Goal: Task Accomplishment & Management: Complete application form

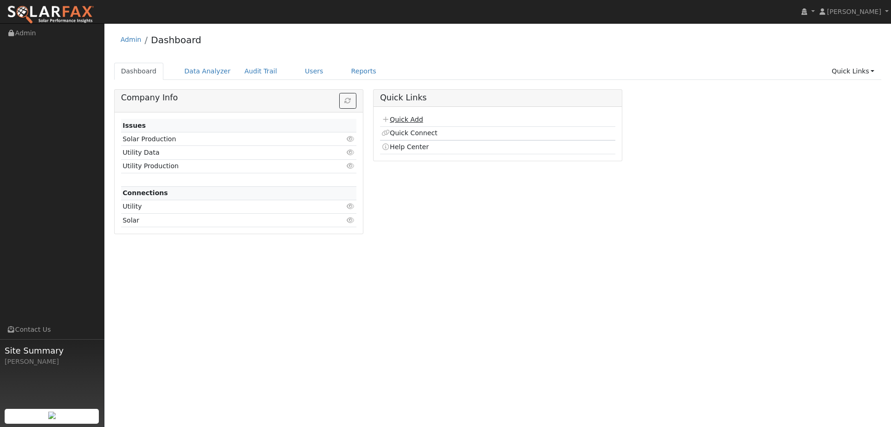
click at [417, 121] on link "Quick Add" at bounding box center [402, 119] width 41 height 7
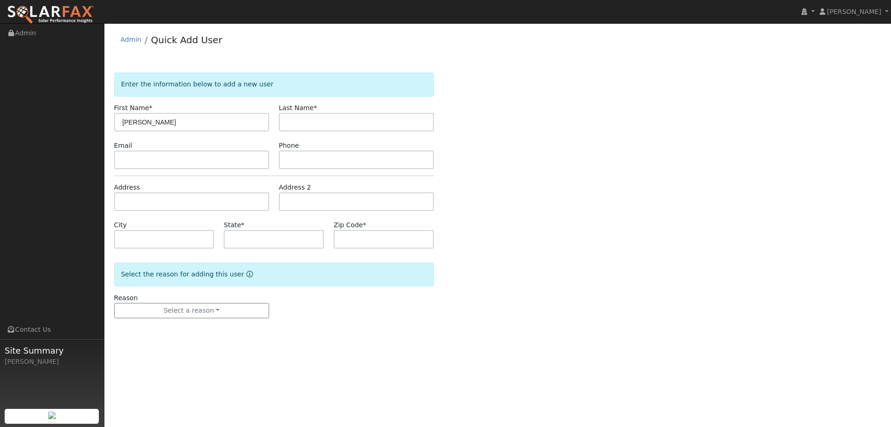
type input "[PERSON_NAME]"
paste input "[EMAIL_ADDRESS][DOMAIN_NAME]"
type input "[EMAIL_ADDRESS][DOMAIN_NAME]"
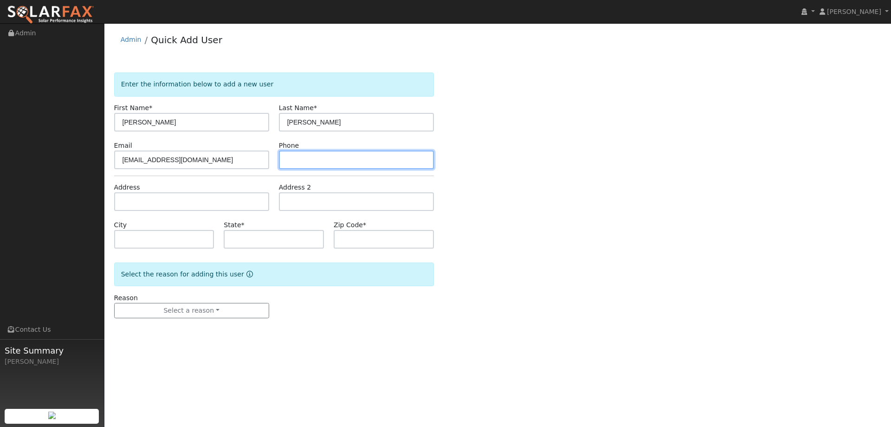
click at [323, 165] on input "text" at bounding box center [356, 159] width 155 height 19
paste input "[PHONE_NUMBER]"
type input "[PHONE_NUMBER]"
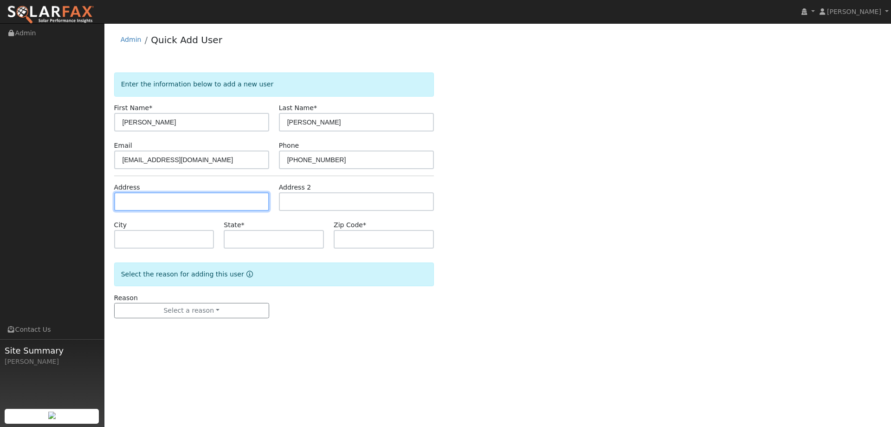
click at [239, 201] on input "text" at bounding box center [191, 201] width 155 height 19
paste input "[STREET_ADDRESS][US_STATE]"
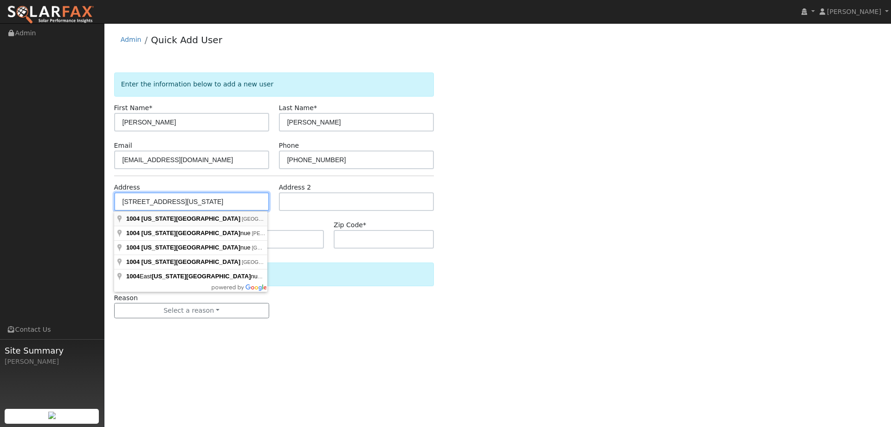
type input "[STREET_ADDRESS][US_STATE]"
type input "[GEOGRAPHIC_DATA]"
type input "CA"
type input "95691"
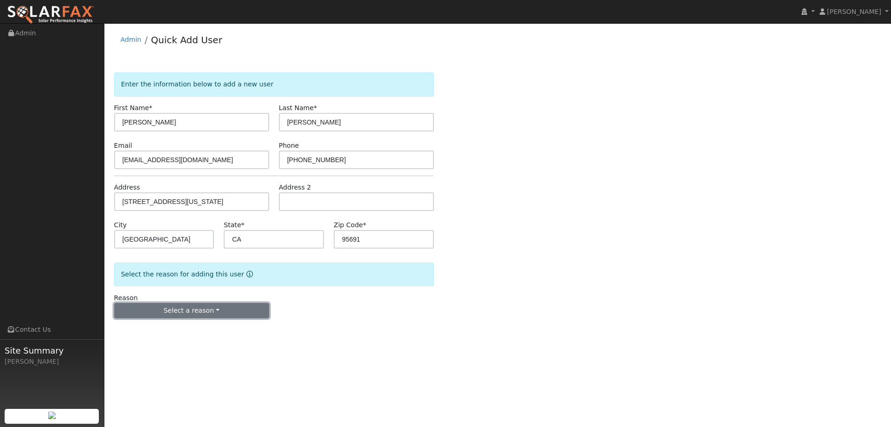
click at [211, 303] on button "Select a reason" at bounding box center [191, 311] width 155 height 16
click at [186, 322] on div "New lead New customer adding solar New customer has solar" at bounding box center [166, 342] width 104 height 46
click at [182, 310] on button "Select a reason" at bounding box center [191, 311] width 155 height 16
click at [174, 333] on link "New lead" at bounding box center [166, 329] width 103 height 13
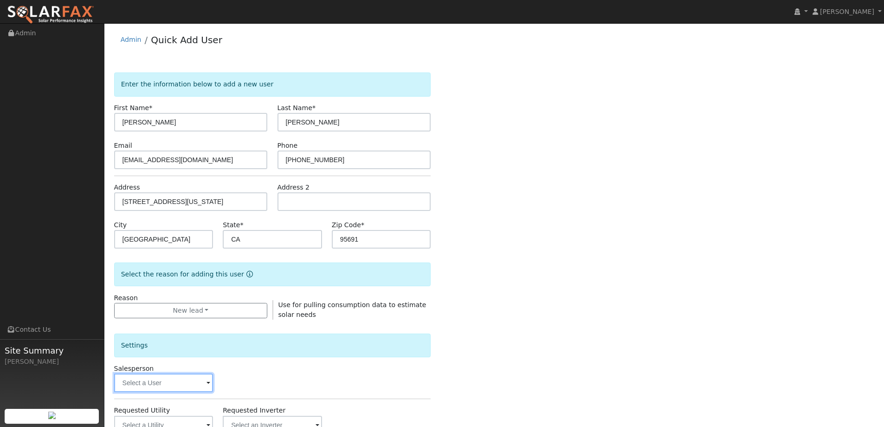
click at [195, 380] on input "text" at bounding box center [163, 382] width 99 height 19
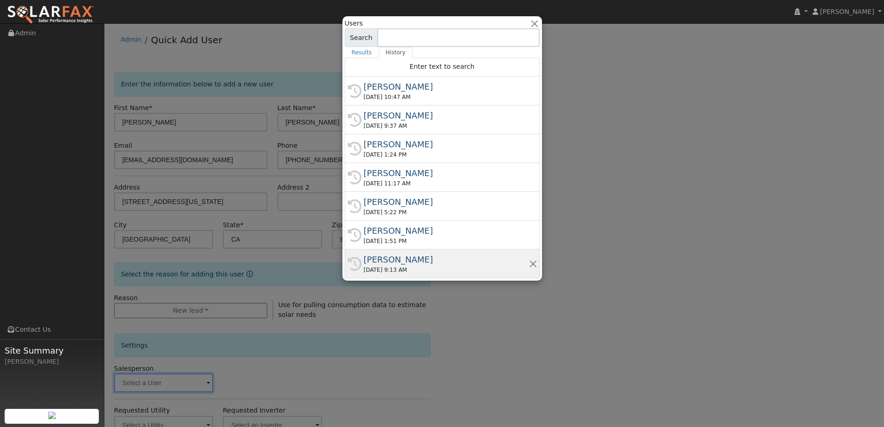
click at [421, 273] on div "[DATE] 9:13 AM" at bounding box center [446, 269] width 165 height 8
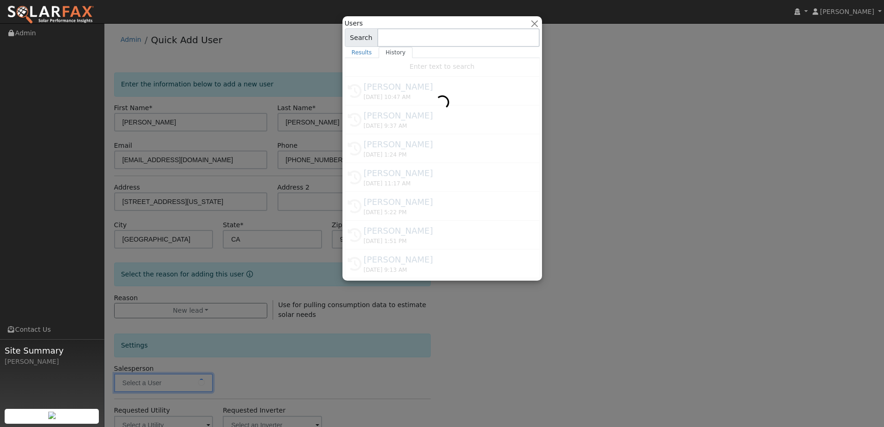
type input "[PERSON_NAME]"
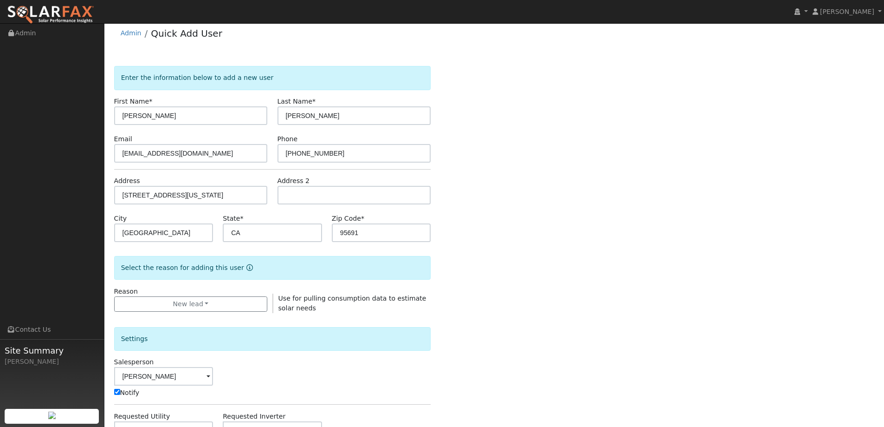
scroll to position [93, 0]
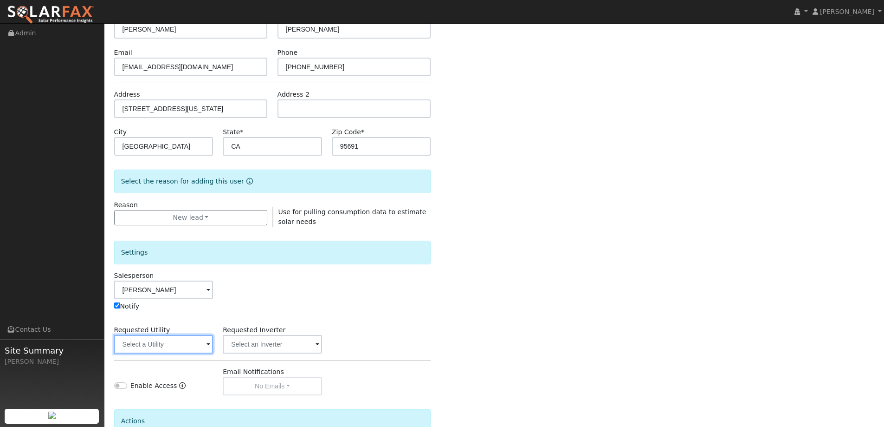
click at [166, 342] on input "text" at bounding box center [163, 344] width 99 height 19
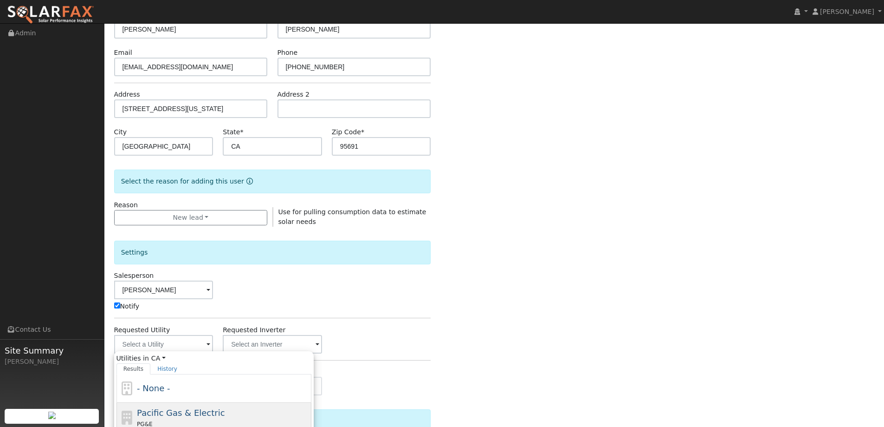
click at [188, 408] on span "Pacific Gas & Electric" at bounding box center [181, 413] width 88 height 10
type input "Pacific Gas & Electric"
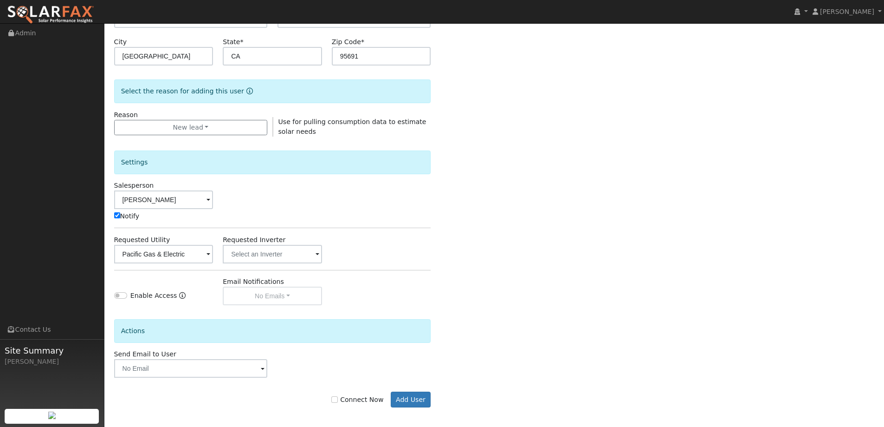
scroll to position [187, 0]
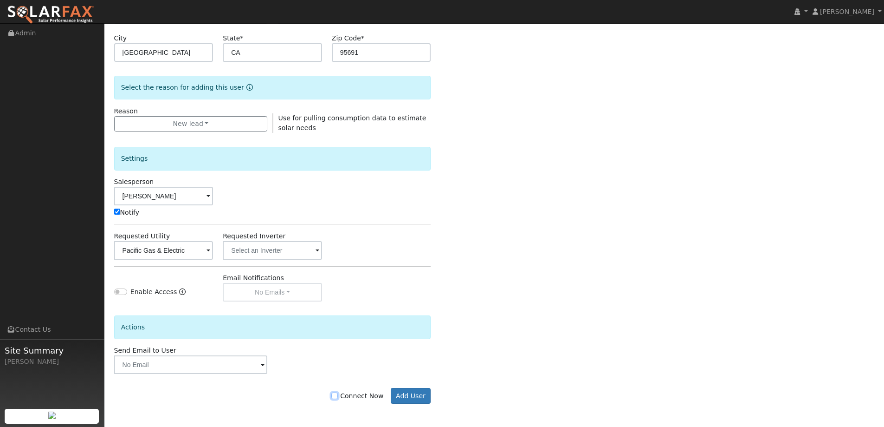
click at [338, 397] on input "Connect Now" at bounding box center [334, 395] width 6 height 6
checkbox input "true"
click at [402, 393] on button "Add User" at bounding box center [411, 396] width 40 height 16
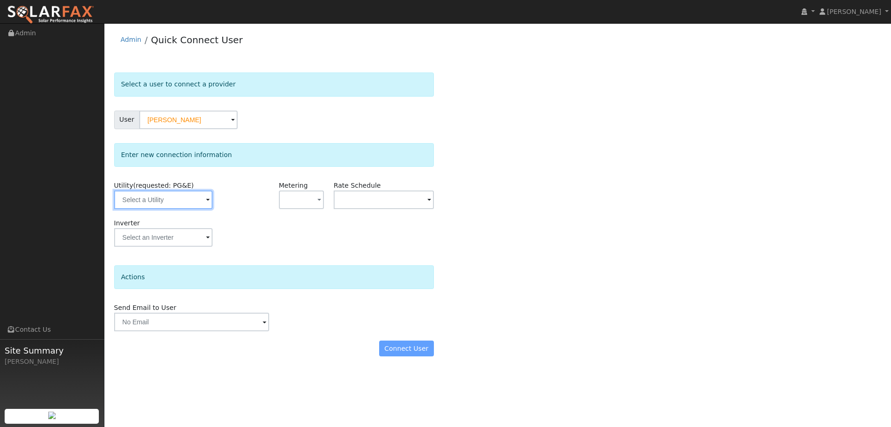
click at [188, 202] on input "text" at bounding box center [163, 199] width 98 height 19
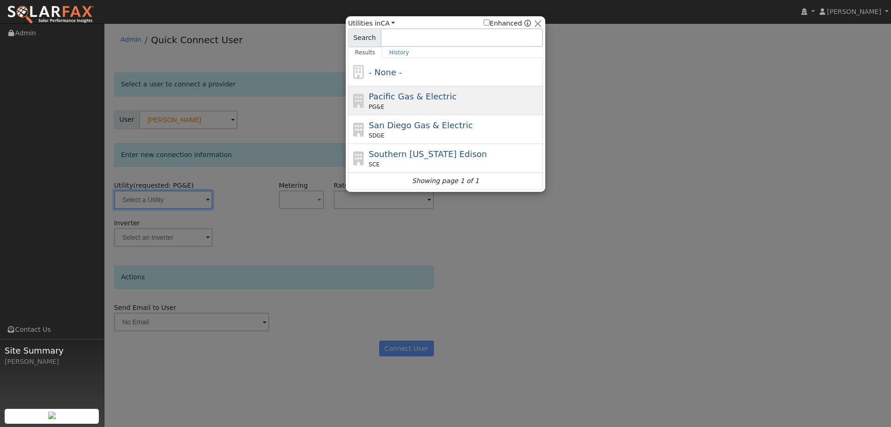
click at [421, 91] on span "Pacific Gas & Electric" at bounding box center [413, 96] width 88 height 10
type input "PG&E"
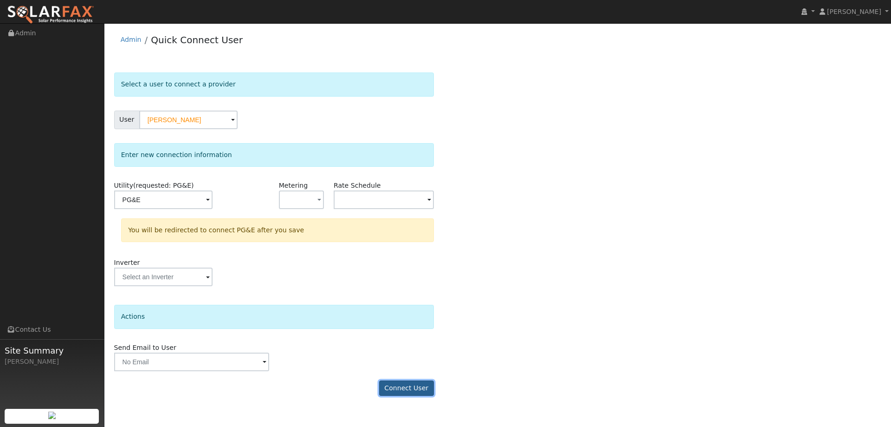
click at [426, 380] on button "Connect User" at bounding box center [406, 388] width 55 height 16
